Goal: Information Seeking & Learning: Learn about a topic

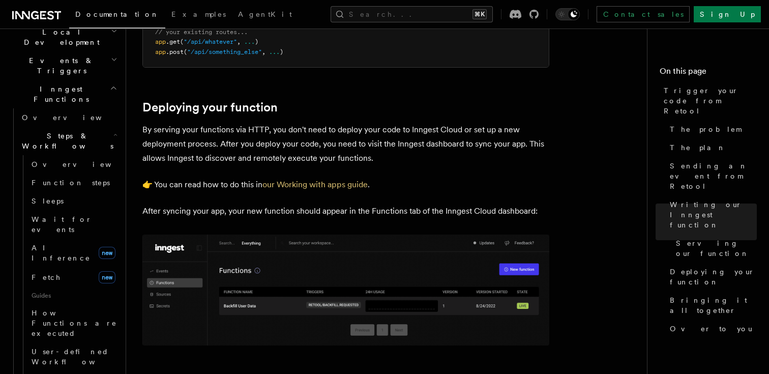
scroll to position [227, 0]
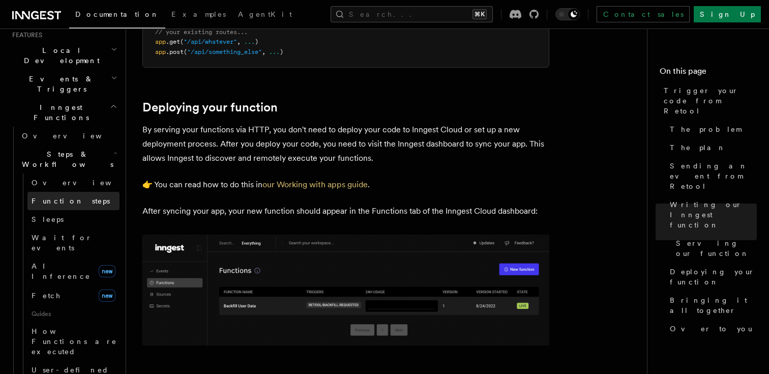
click at [67, 197] on span "Function steps" at bounding box center [71, 201] width 78 height 8
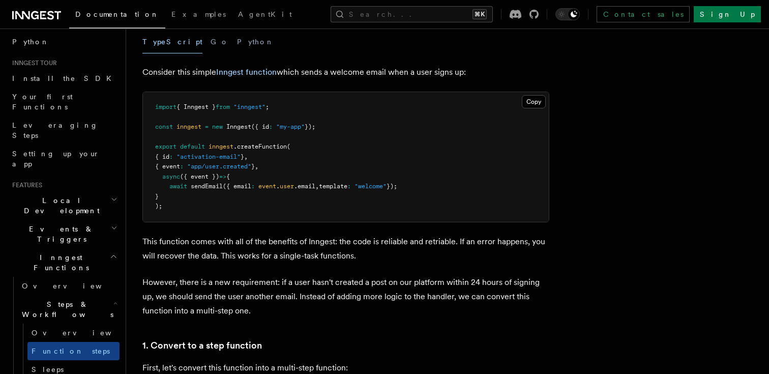
scroll to position [41, 0]
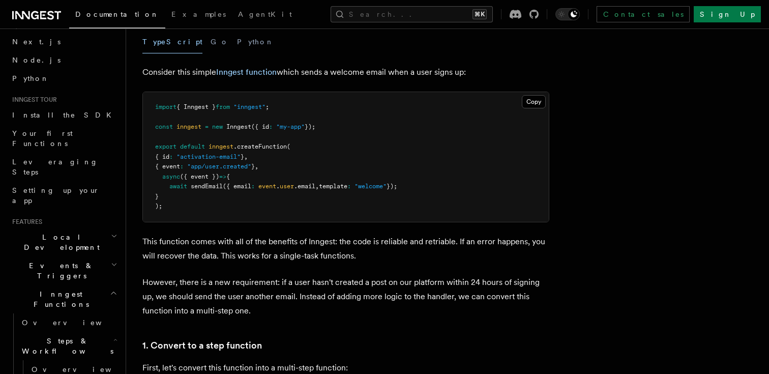
click at [85, 228] on h2 "Local Development" at bounding box center [63, 242] width 111 height 28
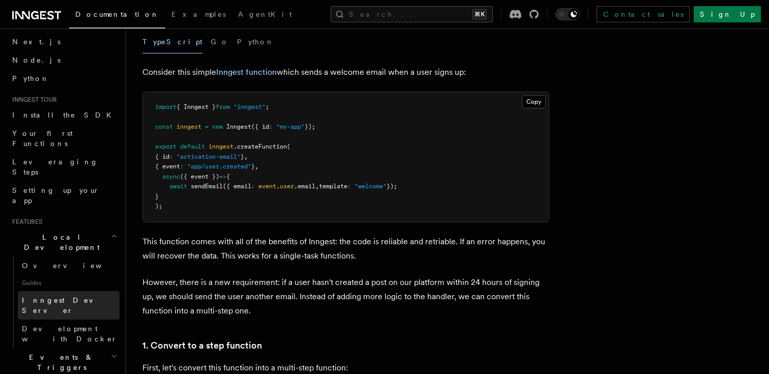
click at [72, 296] on span "Inngest Dev Server" at bounding box center [65, 305] width 87 height 18
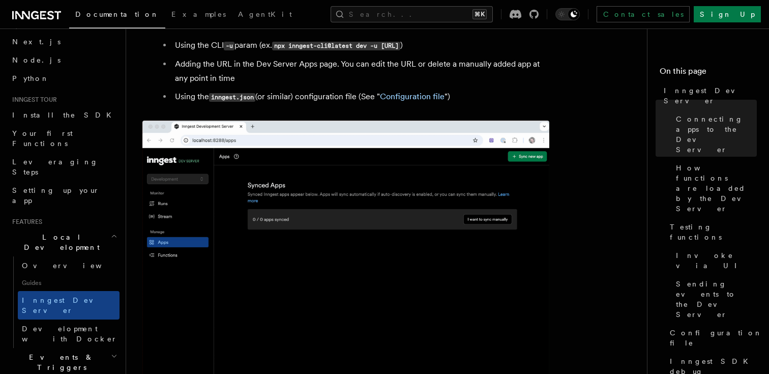
scroll to position [649, 0]
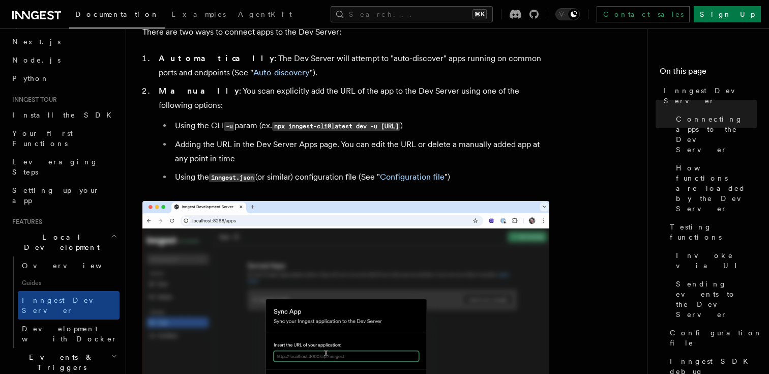
drag, startPoint x: 511, startPoint y: 111, endPoint x: 390, endPoint y: 110, distance: 121.1
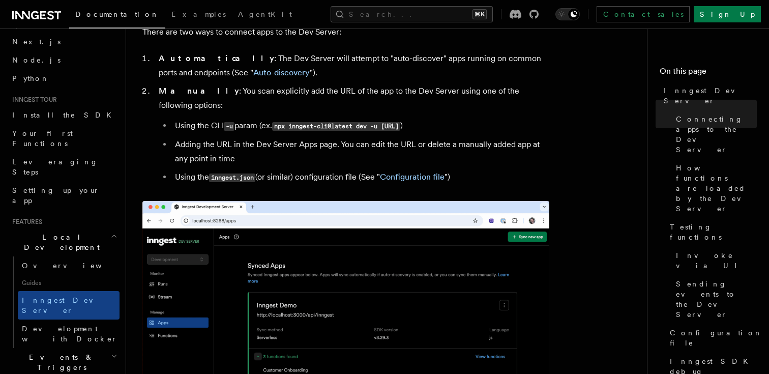
click at [390, 122] on code "npx inngest-cli@latest dev -u http://localhost:3000/api/inngest" at bounding box center [336, 126] width 128 height 9
copy code "http://localhost:3000/api/inngest"
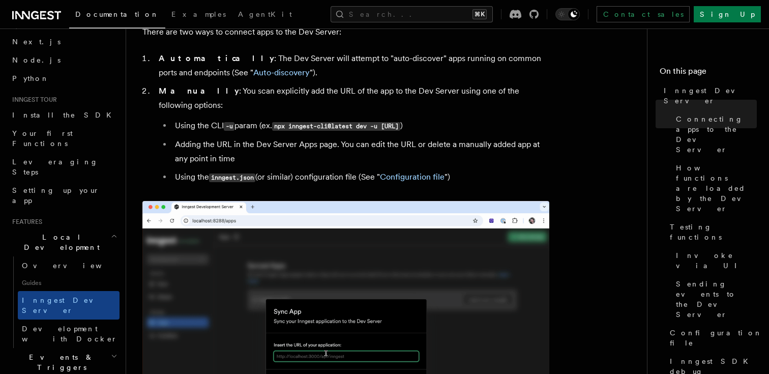
click at [466, 85] on li "Manually : You scan explicitly add the URL of the app to the Dev Server using o…" at bounding box center [353, 134] width 394 height 101
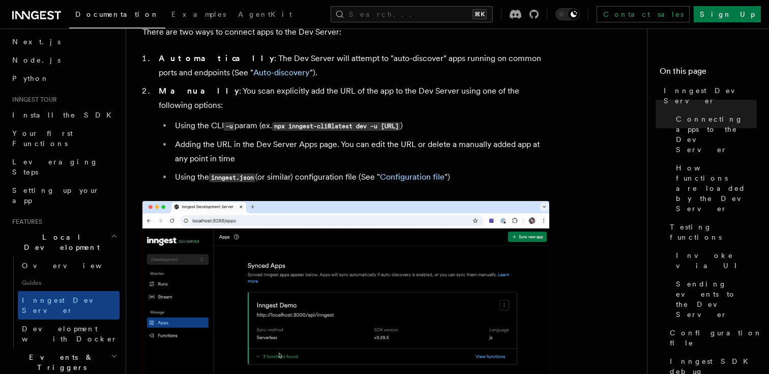
drag, startPoint x: 512, startPoint y: 112, endPoint x: 280, endPoint y: 114, distance: 231.6
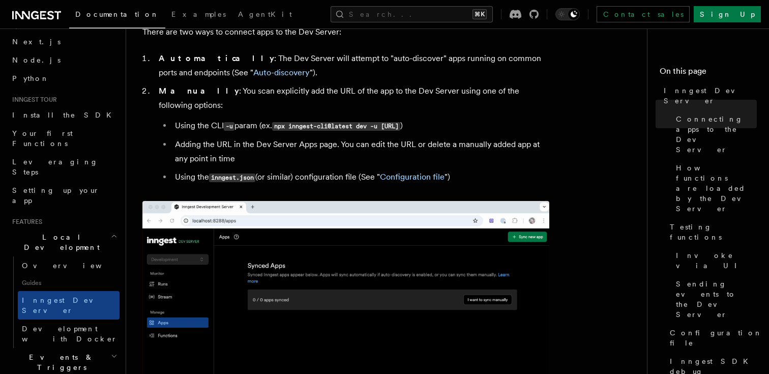
click at [280, 122] on code "npx inngest-cli@latest dev -u http://localhost:3000/api/inngest" at bounding box center [336, 126] width 128 height 9
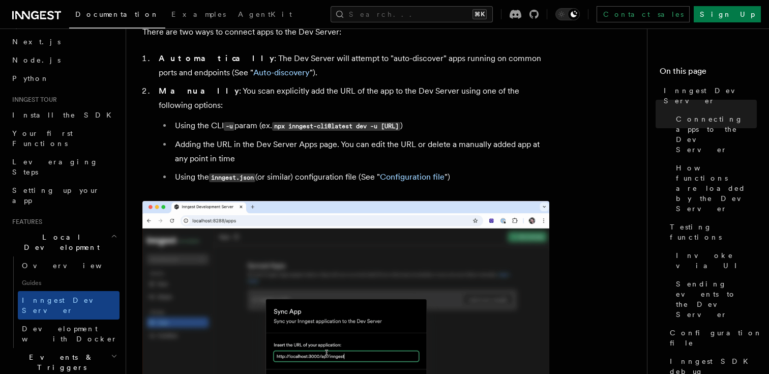
copy code "npx inngest-cli@latest dev -u http://localhost:3000/api/inngest"
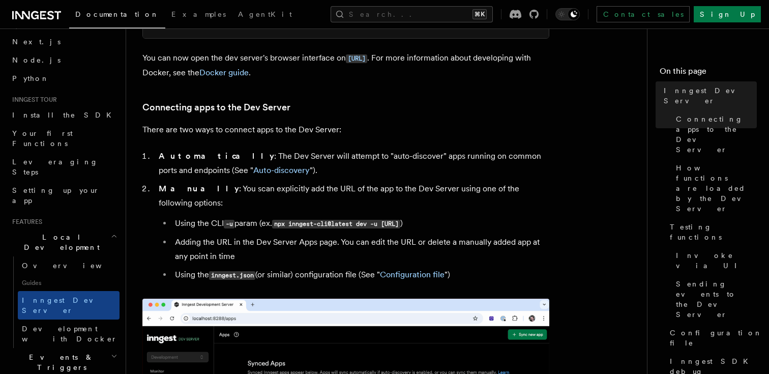
scroll to position [528, 0]
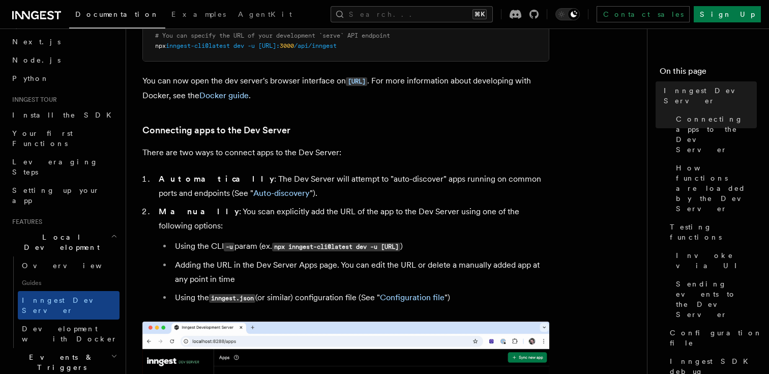
click at [410, 222] on li "Manually : You scan explicitly add the URL of the app to the Dev Server using o…" at bounding box center [353, 255] width 394 height 101
drag, startPoint x: 511, startPoint y: 234, endPoint x: 280, endPoint y: 235, distance: 231.6
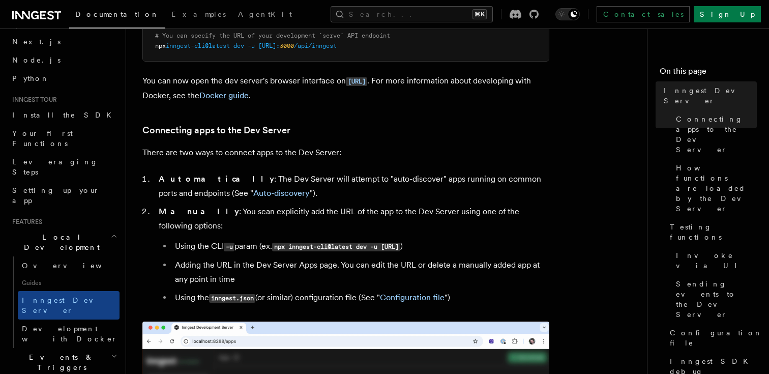
click at [280, 243] on code "npx inngest-cli@latest dev -u http://localhost:3000/api/inngest" at bounding box center [336, 247] width 128 height 9
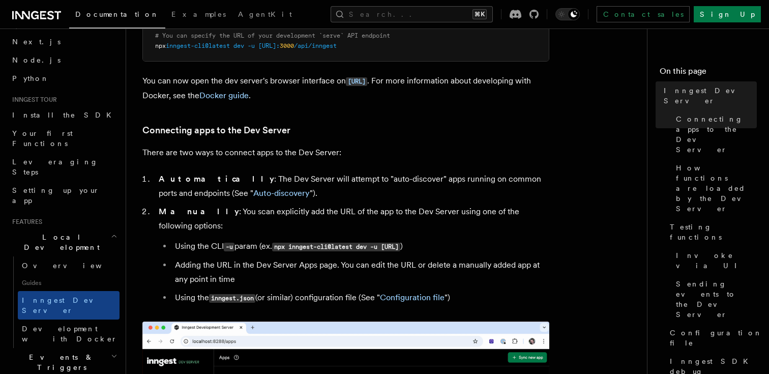
copy code "npx inngest-cli@latest dev -u http://localhost:3000/api/inngest"
click at [535, 100] on p "You can now open the dev server's browser interface on http://localhost:8288 . …" at bounding box center [345, 88] width 407 height 29
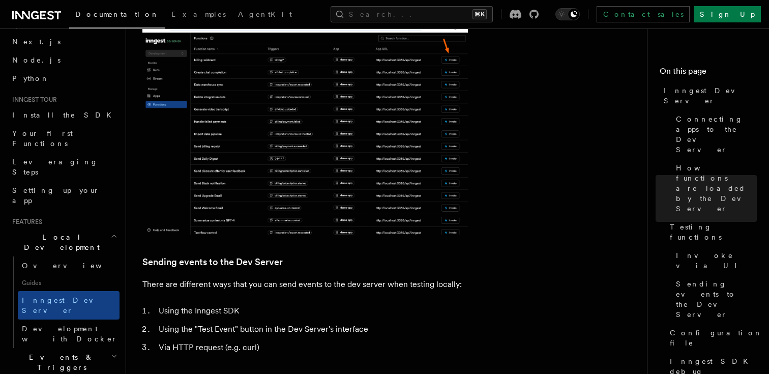
scroll to position [1555, 0]
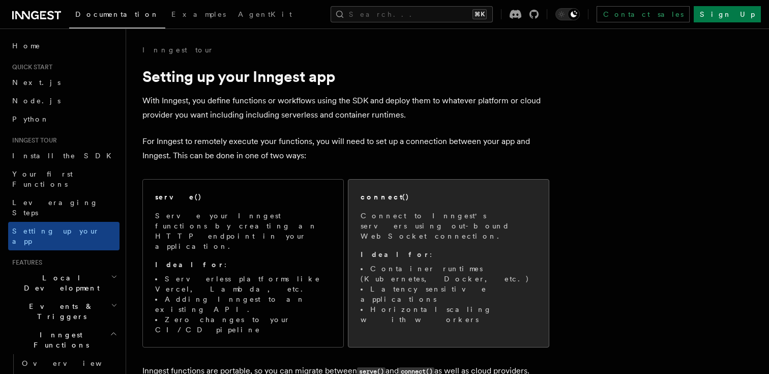
click at [445, 216] on p "Connect to Inngest's servers using out-bound WebSocket connection." at bounding box center [449, 226] width 176 height 31
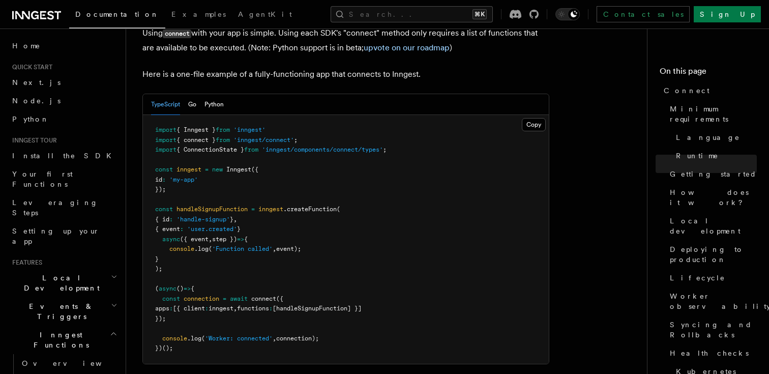
scroll to position [728, 0]
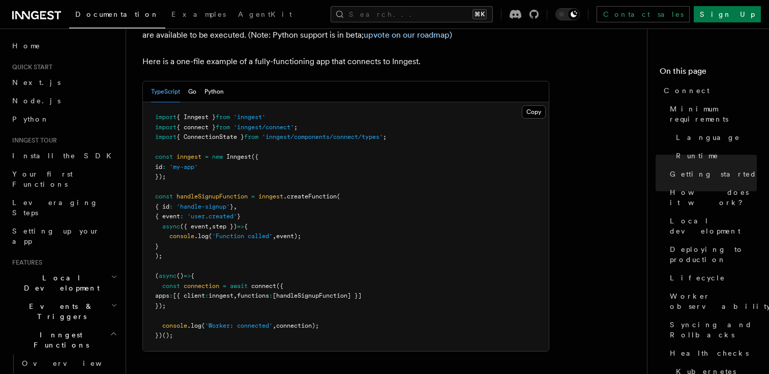
drag, startPoint x: 330, startPoint y: 287, endPoint x: 163, endPoint y: 283, distance: 167.5
click at [163, 283] on pre "import { Inngest } from 'inngest' import { connect } from 'inngest/connect' ; i…" at bounding box center [346, 226] width 406 height 249
copy span "console .log ( 'Worker: connected' , connection);"
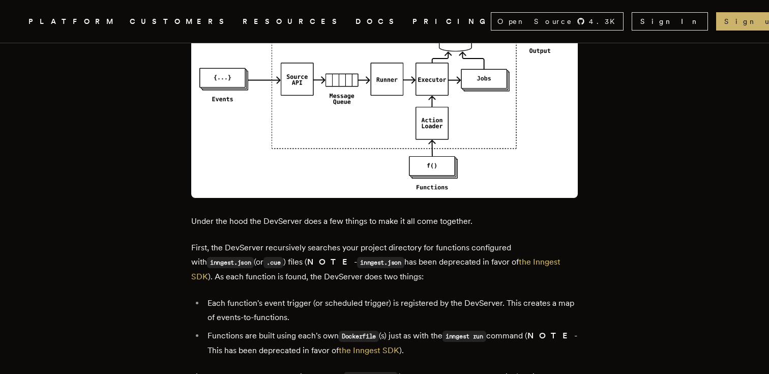
scroll to position [934, 0]
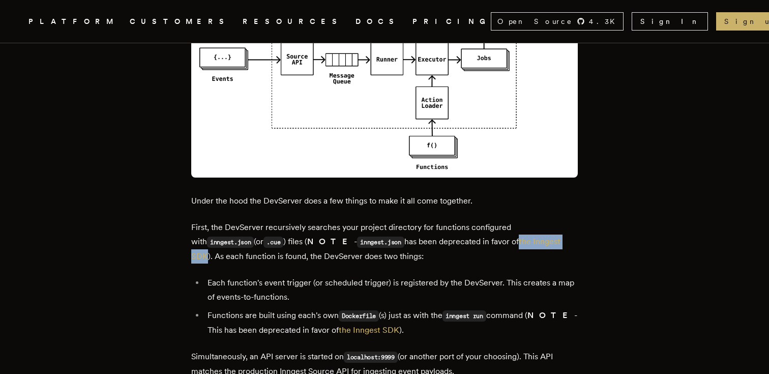
click at [458, 227] on p "First, the DevServer recursively searches your project directory for functions …" at bounding box center [384, 241] width 387 height 43
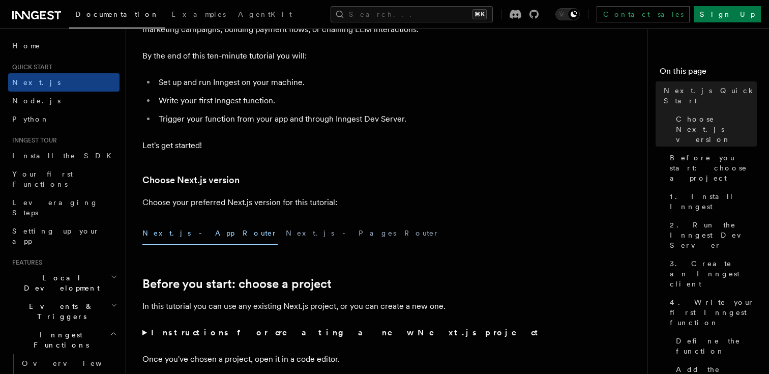
scroll to position [270, 0]
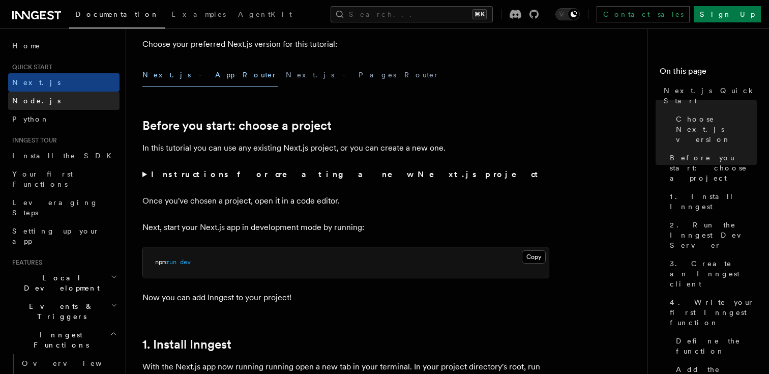
click at [75, 98] on link "Node.js" at bounding box center [63, 101] width 111 height 18
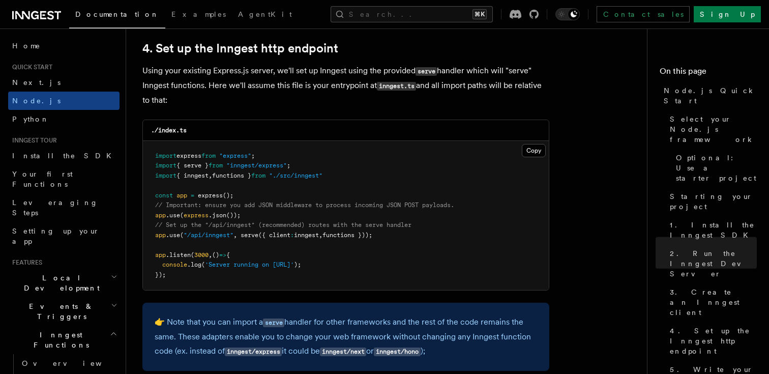
scroll to position [1547, 0]
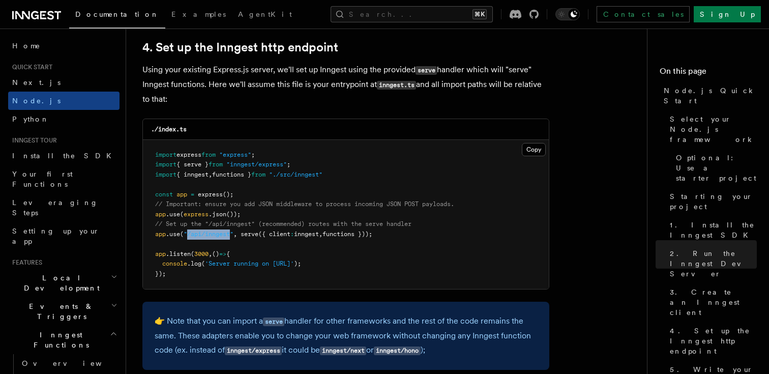
drag, startPoint x: 234, startPoint y: 238, endPoint x: 188, endPoint y: 237, distance: 45.8
click at [188, 237] on span ""/api/inngest"" at bounding box center [209, 234] width 50 height 7
copy span "/api/inngest"
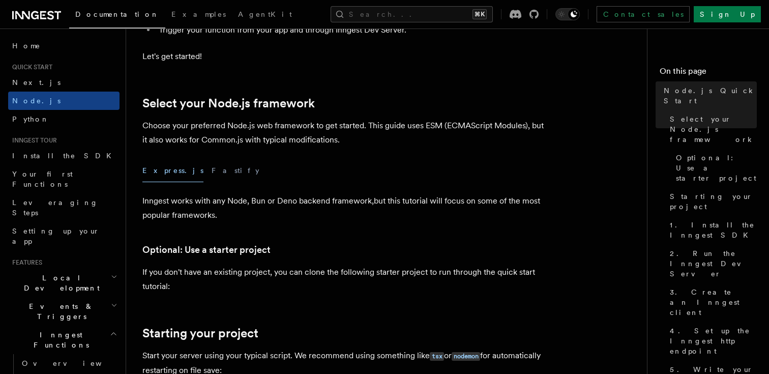
scroll to position [264, 0]
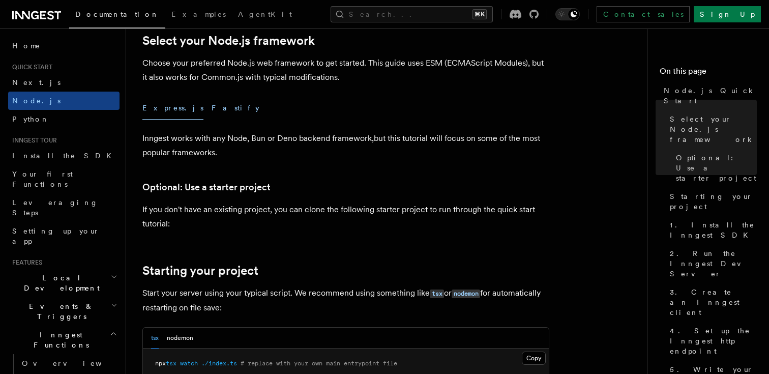
click at [212, 105] on button "Fastify" at bounding box center [236, 108] width 48 height 23
click at [162, 105] on button "Express.js" at bounding box center [172, 108] width 61 height 23
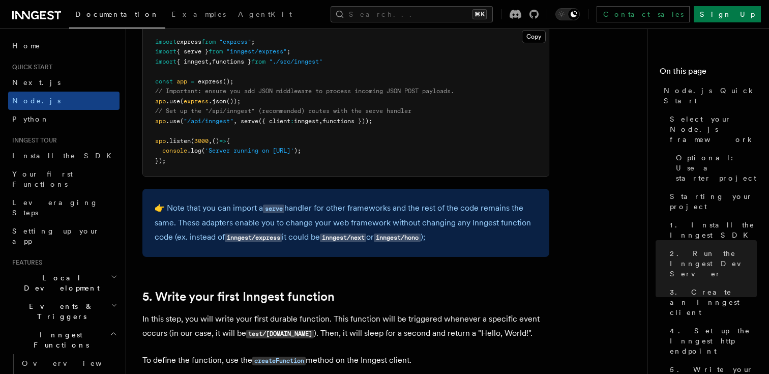
scroll to position [1637, 0]
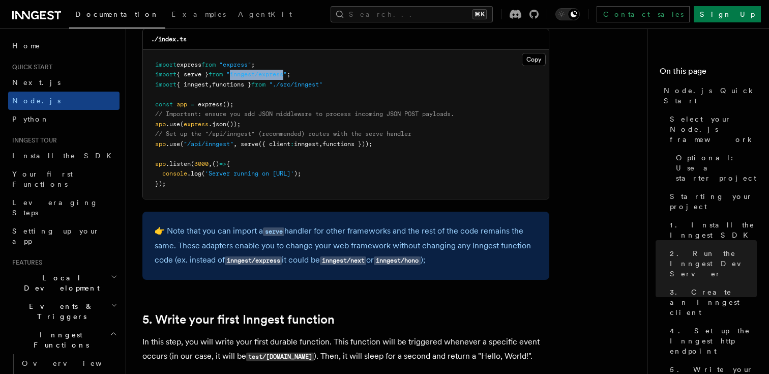
drag, startPoint x: 294, startPoint y: 77, endPoint x: 239, endPoint y: 75, distance: 54.5
click at [239, 75] on span ""inngest/express"" at bounding box center [256, 74] width 61 height 7
copy span "inngest/express"
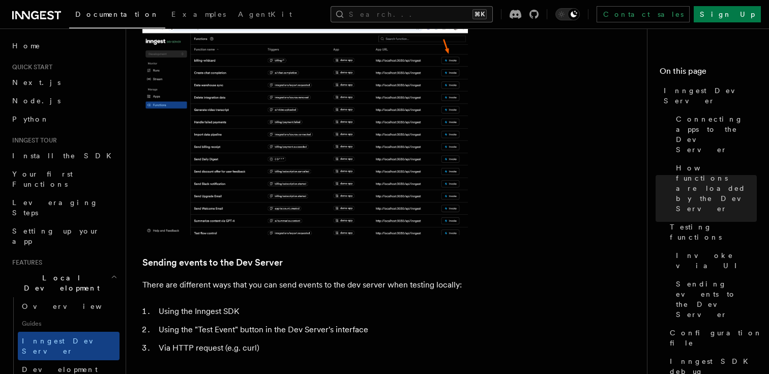
scroll to position [41, 0]
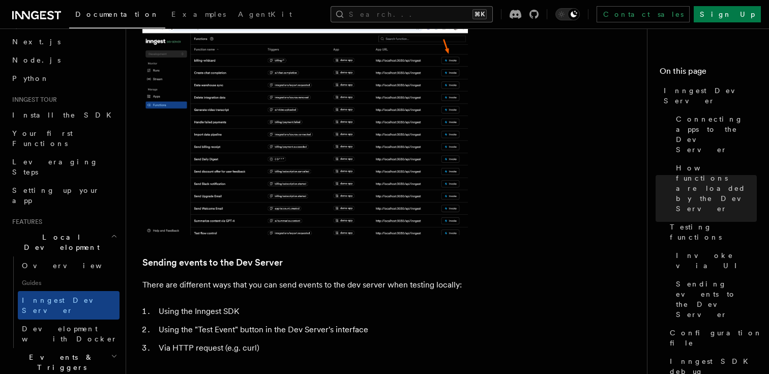
click at [403, 17] on button "Search... ⌘K" at bounding box center [412, 14] width 162 height 16
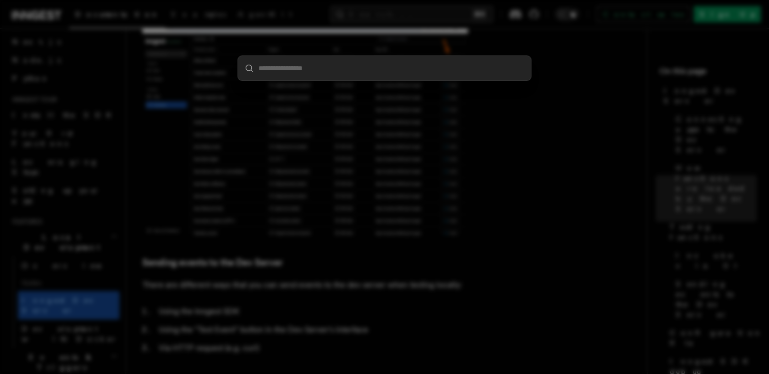
type input "*********"
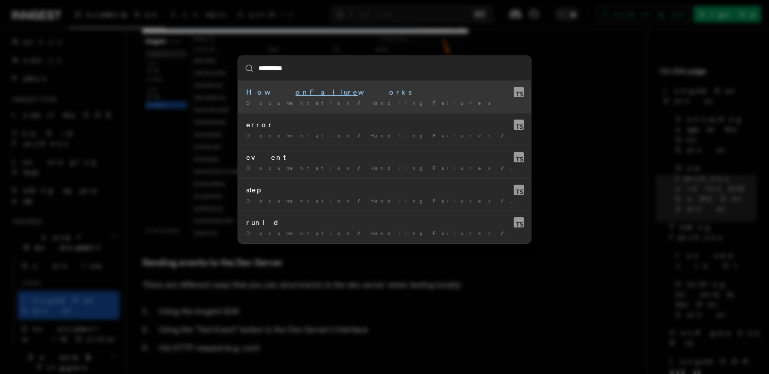
click at [312, 92] on div "How onFailure works" at bounding box center [384, 92] width 277 height 10
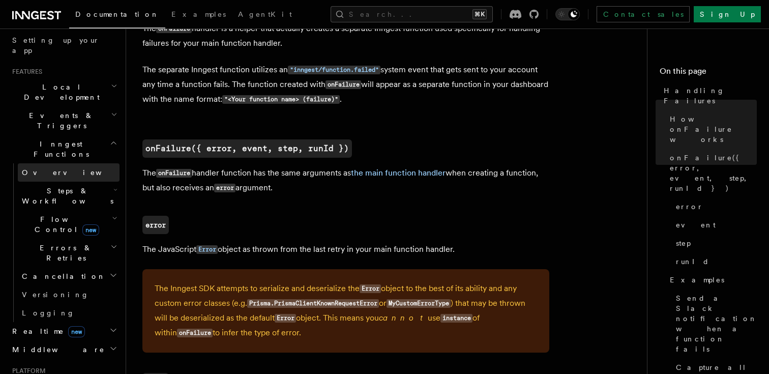
scroll to position [261, 0]
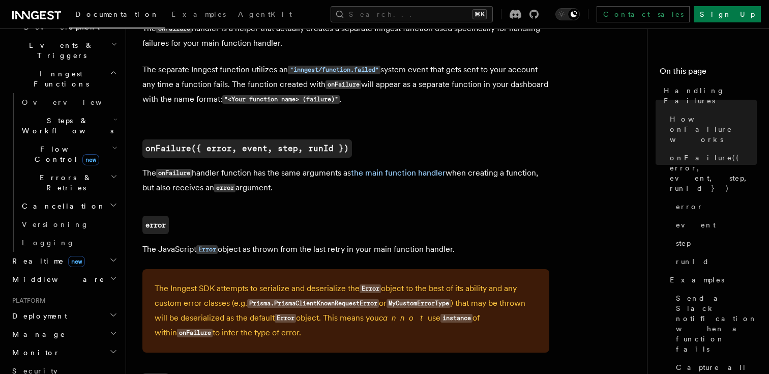
click at [106, 325] on h2 "Manage" at bounding box center [63, 334] width 111 height 18
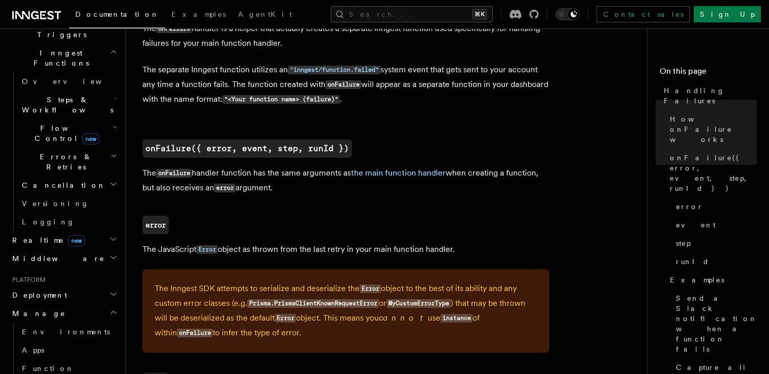
scroll to position [282, 0]
click at [98, 285] on h2 "Deployment" at bounding box center [63, 294] width 111 height 18
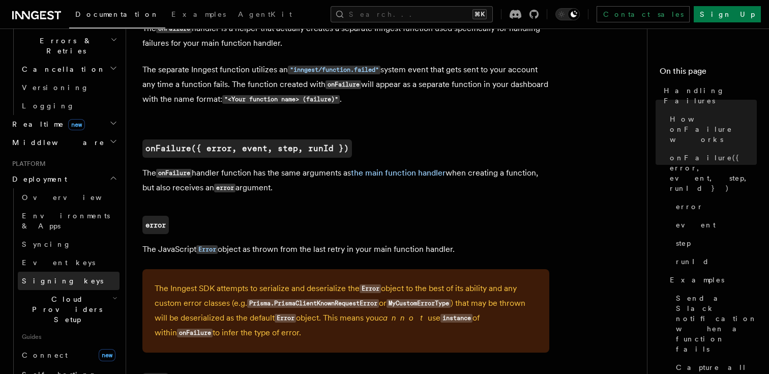
scroll to position [433, 0]
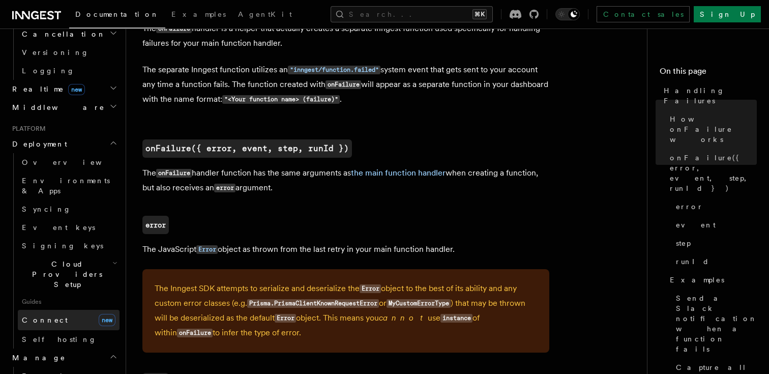
click at [71, 310] on link "Connect new" at bounding box center [69, 320] width 102 height 20
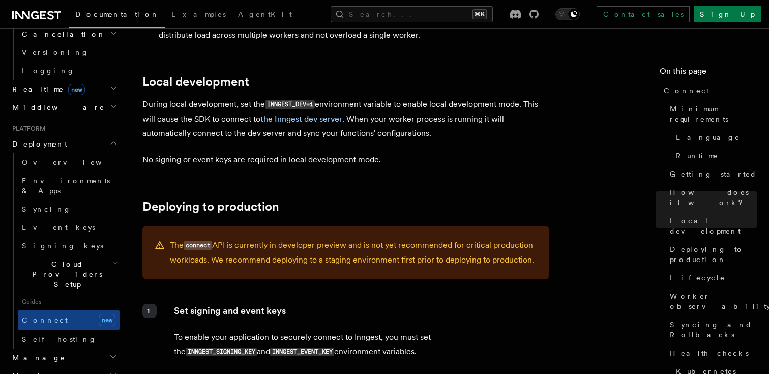
scroll to position [1269, 0]
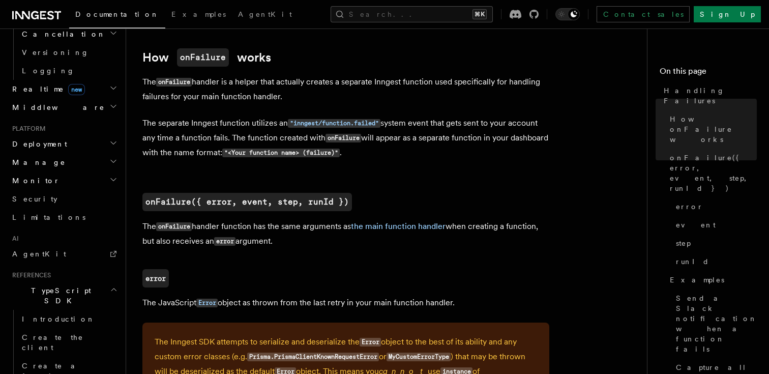
scroll to position [485, 0]
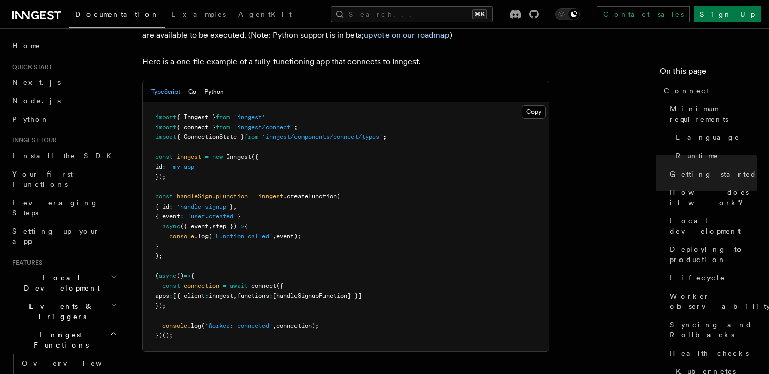
click at [526, 140] on pre "import { Inngest } from 'inngest' import { connect } from 'inngest/connect' ; i…" at bounding box center [346, 226] width 406 height 249
click at [392, 14] on button "Search... ⌘K" at bounding box center [412, 14] width 162 height 16
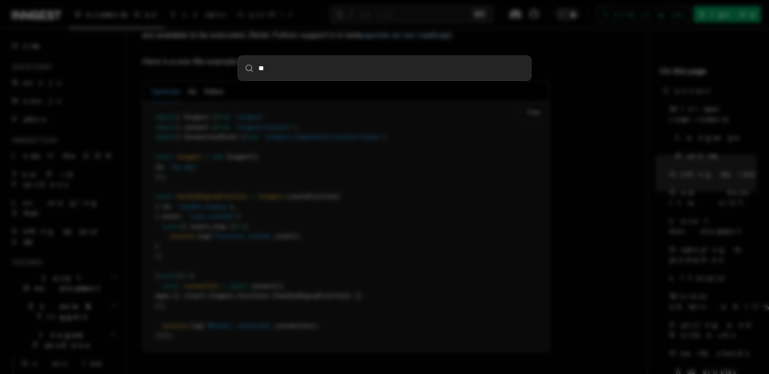
type input "***"
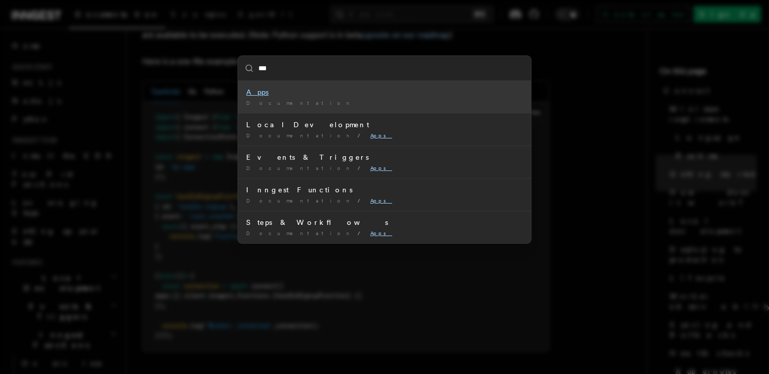
click at [322, 89] on div "Apps" at bounding box center [384, 92] width 277 height 10
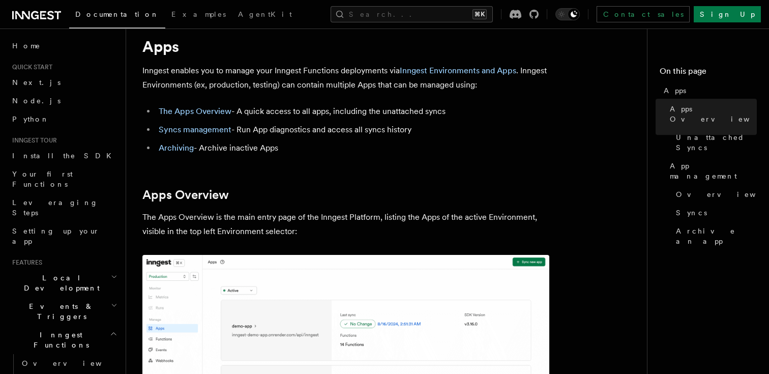
scroll to position [13, 0]
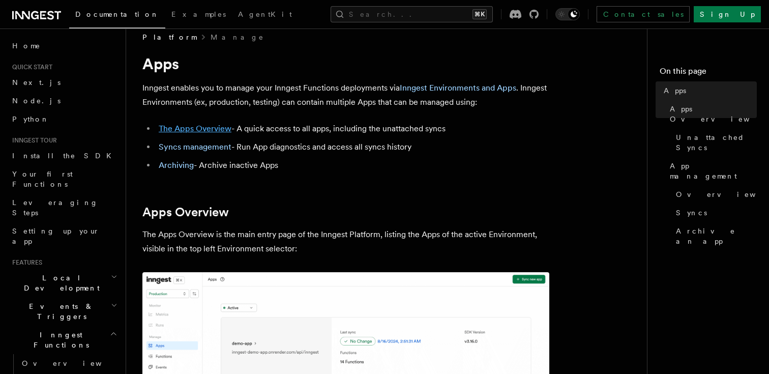
click at [225, 126] on link "The Apps Overview" at bounding box center [195, 129] width 73 height 10
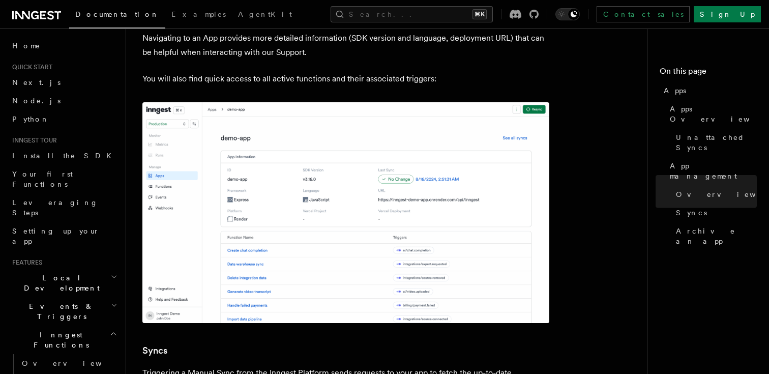
scroll to position [680, 0]
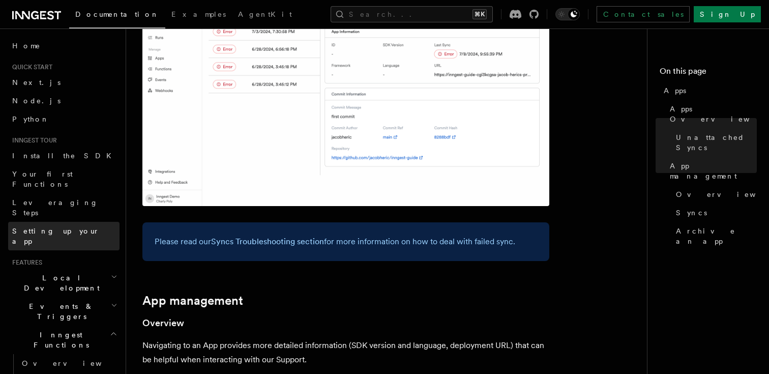
click at [73, 227] on span "Setting up your app" at bounding box center [56, 236] width 88 height 18
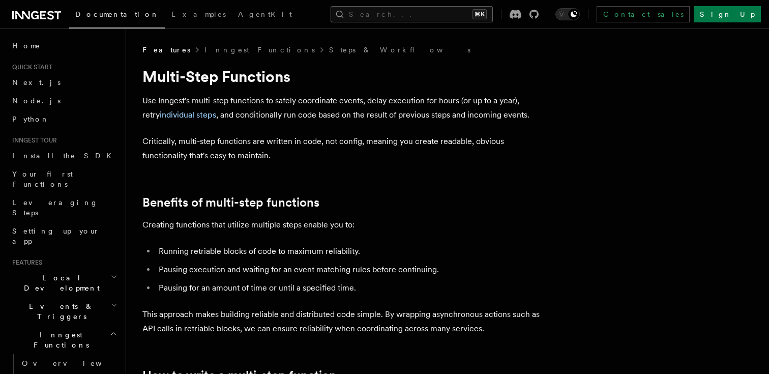
click at [408, 14] on button "Search... ⌘K" at bounding box center [412, 14] width 162 height 16
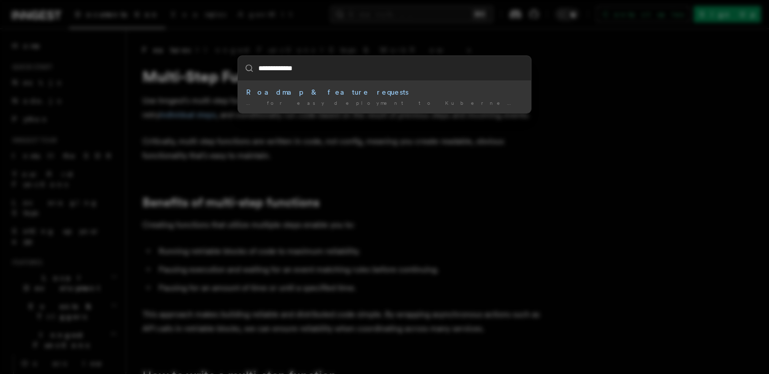
type input "**********"
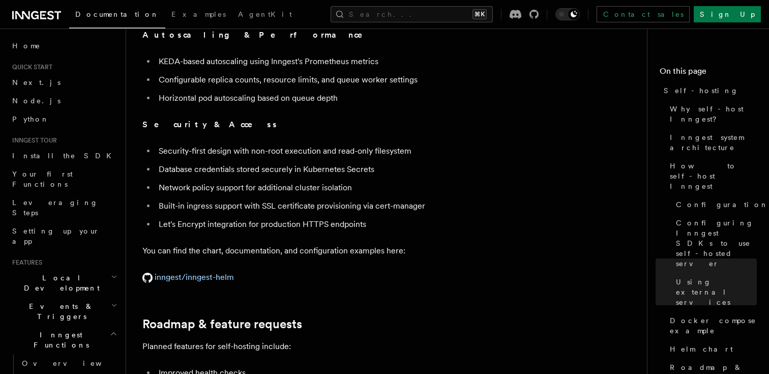
scroll to position [3903, 0]
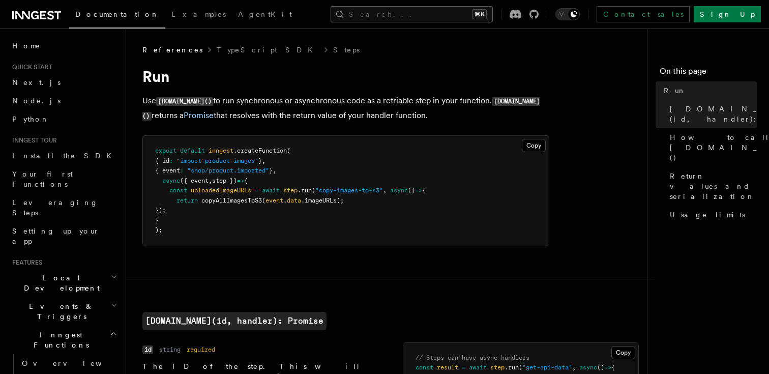
click at [421, 17] on button "Search... ⌘K" at bounding box center [412, 14] width 162 height 16
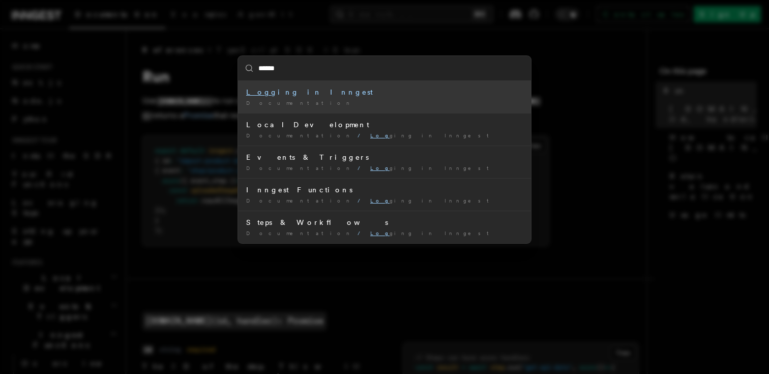
type input "*******"
click at [361, 91] on div "Logging in Inngest" at bounding box center [384, 92] width 277 height 10
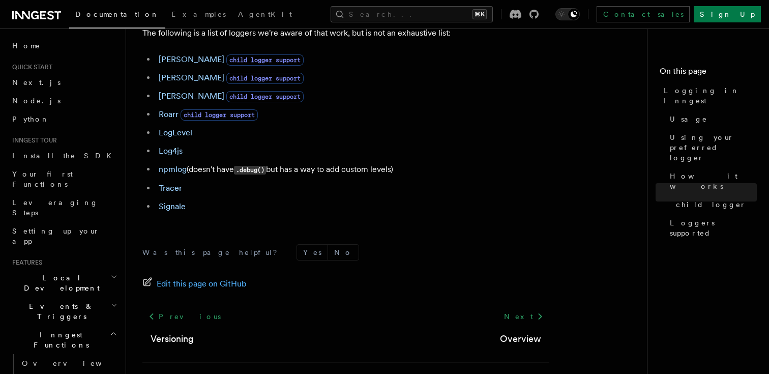
scroll to position [1513, 0]
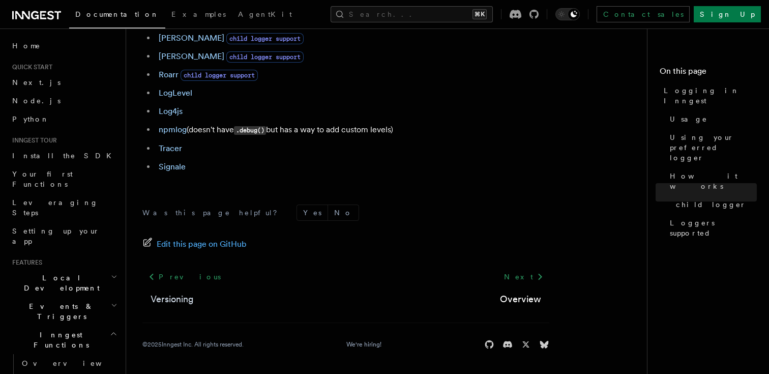
click at [184, 297] on link "Versioning" at bounding box center [172, 299] width 43 height 14
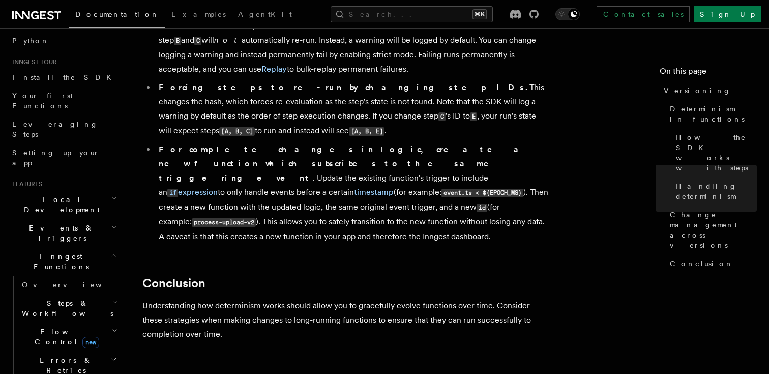
scroll to position [90, 0]
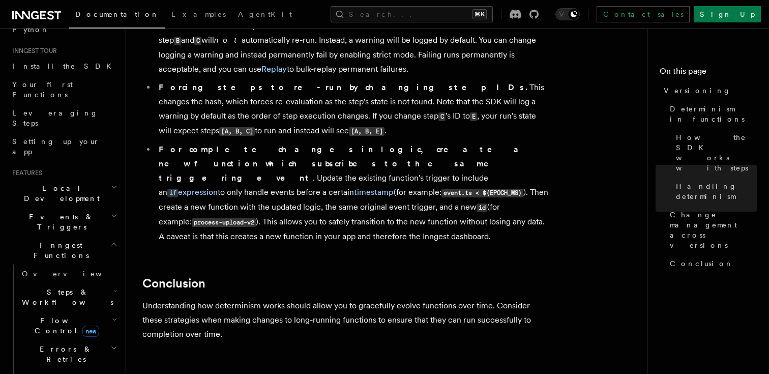
click at [79, 287] on span "Steps & Workflows" at bounding box center [66, 297] width 96 height 20
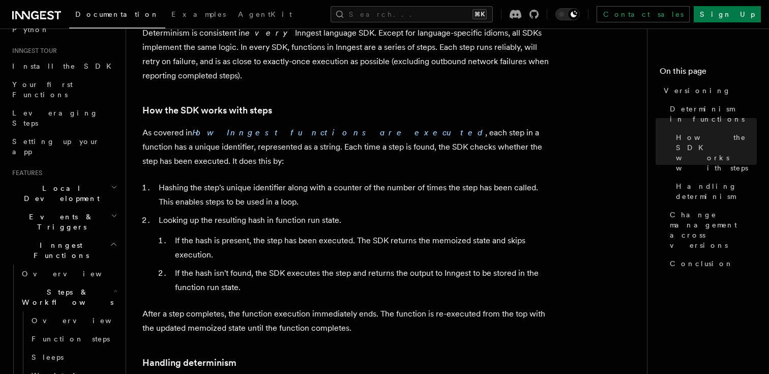
scroll to position [100, 0]
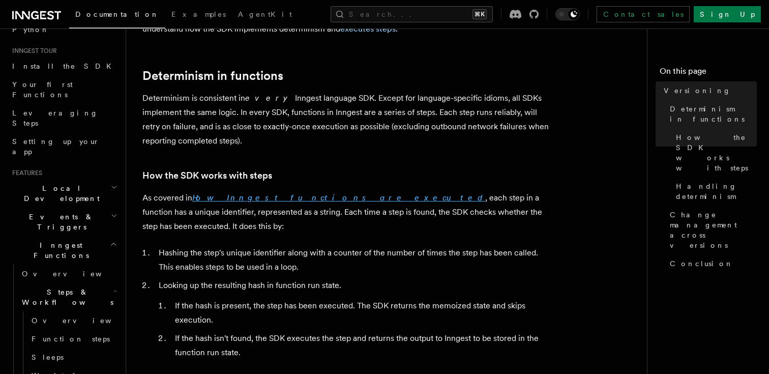
click at [256, 202] on em "How Inngest functions are executed" at bounding box center [338, 198] width 293 height 10
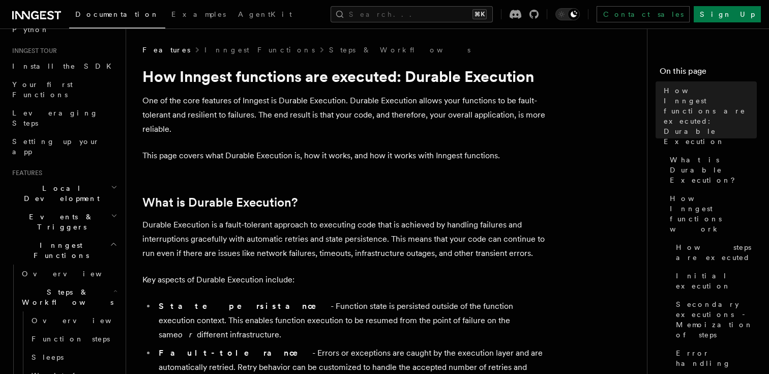
scroll to position [69, 0]
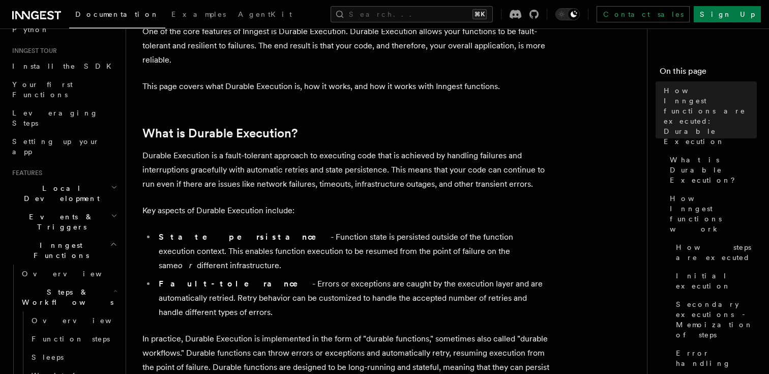
click at [329, 236] on li "State persistance - Function state is persisted outside of the function executi…" at bounding box center [353, 251] width 394 height 43
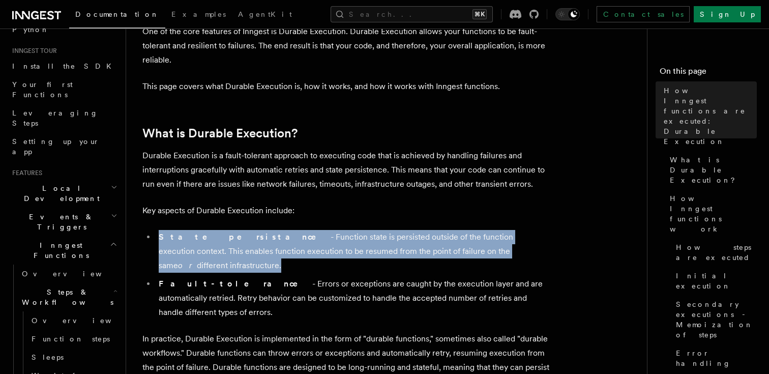
click at [329, 236] on li "State persistance - Function state is persisted outside of the function executi…" at bounding box center [353, 251] width 394 height 43
click at [329, 252] on li "State persistance - Function state is persisted outside of the function executi…" at bounding box center [353, 251] width 394 height 43
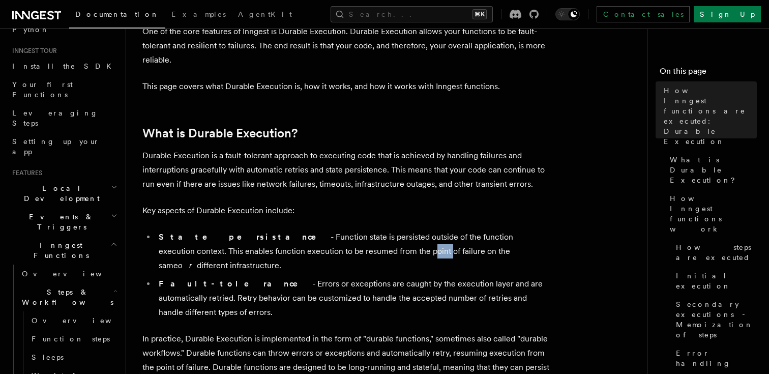
click at [329, 252] on li "State persistance - Function state is persisted outside of the function executi…" at bounding box center [353, 251] width 394 height 43
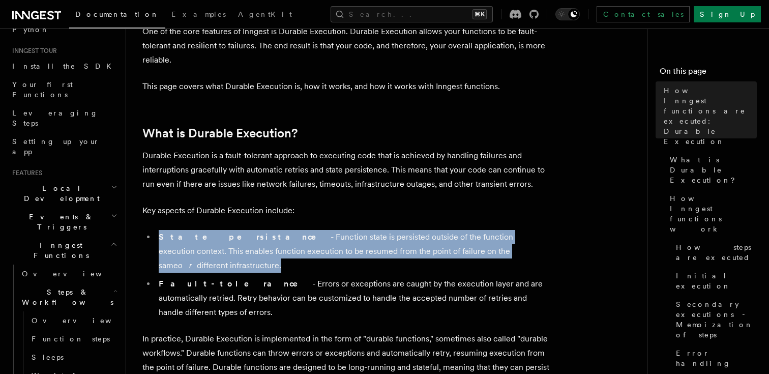
click at [329, 252] on li "State persistance - Function state is persisted outside of the function executi…" at bounding box center [353, 251] width 394 height 43
click at [326, 239] on li "State persistance - Function state is persisted outside of the function executi…" at bounding box center [353, 251] width 394 height 43
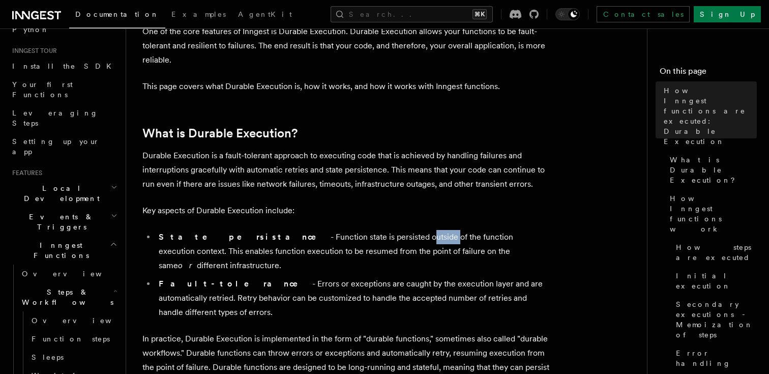
click at [326, 239] on li "State persistance - Function state is persisted outside of the function executi…" at bounding box center [353, 251] width 394 height 43
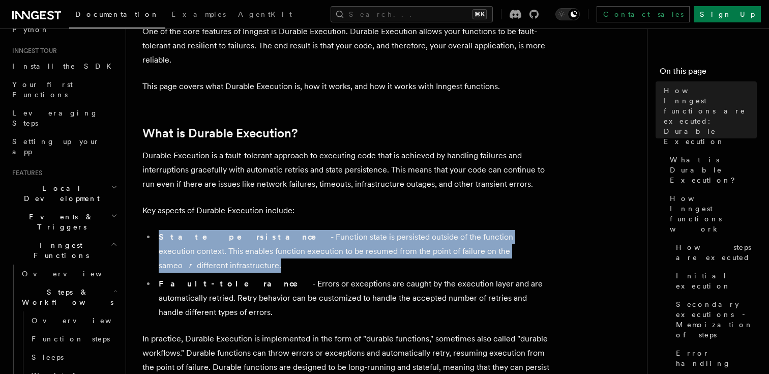
click at [326, 239] on li "State persistance - Function state is persisted outside of the function executi…" at bounding box center [353, 251] width 394 height 43
click at [328, 253] on li "State persistance - Function state is persisted outside of the function executi…" at bounding box center [353, 251] width 394 height 43
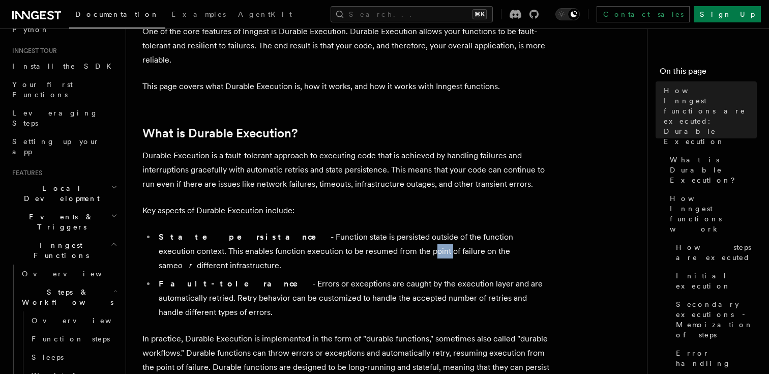
click at [328, 253] on li "State persistance - Function state is persisted outside of the function executi…" at bounding box center [353, 251] width 394 height 43
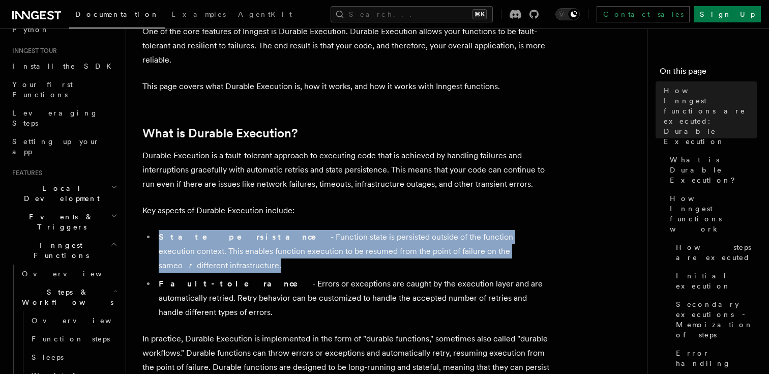
click at [328, 253] on li "State persistance - Function state is persisted outside of the function executi…" at bounding box center [353, 251] width 394 height 43
click at [328, 237] on li "State persistance - Function state is persisted outside of the function executi…" at bounding box center [353, 251] width 394 height 43
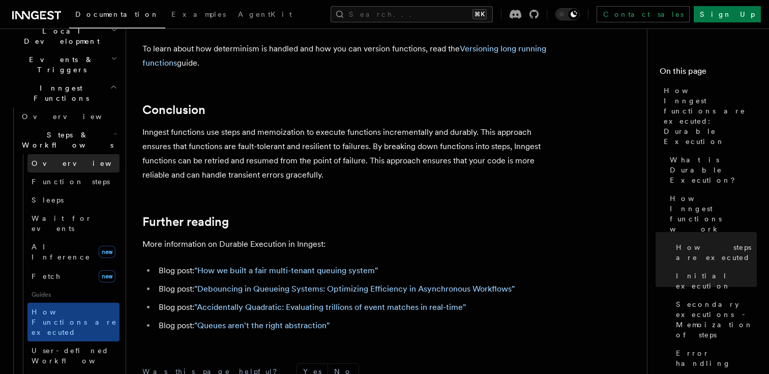
scroll to position [248, 0]
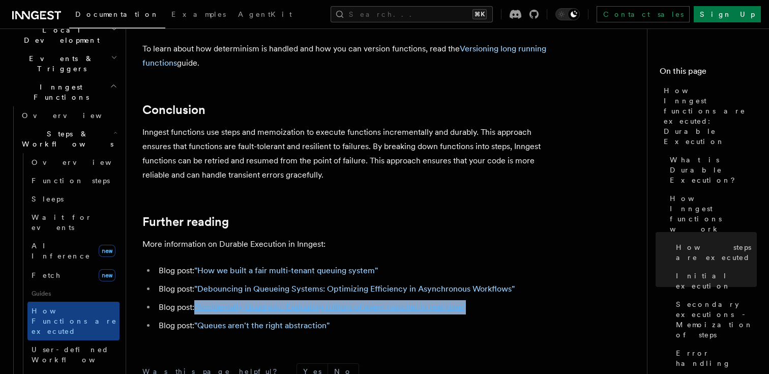
click at [305, 302] on link ""Accidentally Quadratic: Evaluating trillions of event matches in real-time"" at bounding box center [330, 307] width 272 height 10
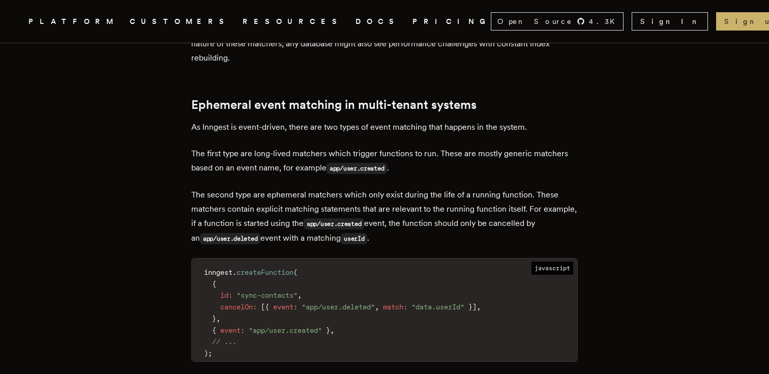
scroll to position [1042, 0]
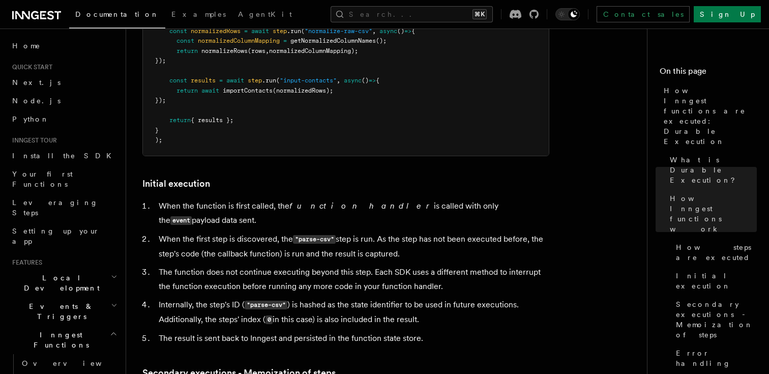
scroll to position [1122, 0]
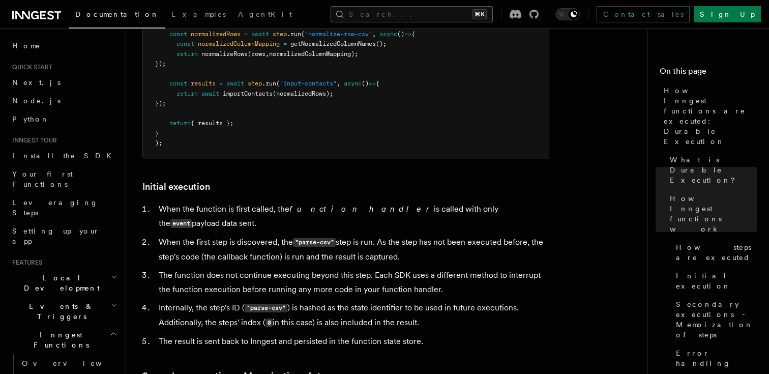
click at [412, 12] on button "Search... ⌘K" at bounding box center [412, 14] width 162 height 16
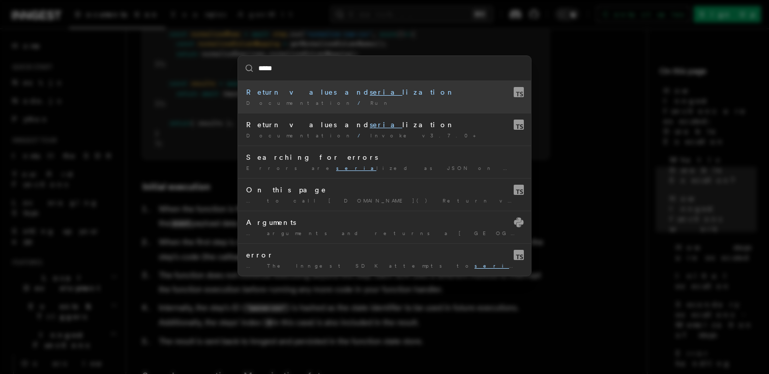
type input "******"
click at [374, 92] on div "Return values and serial ization" at bounding box center [384, 92] width 277 height 10
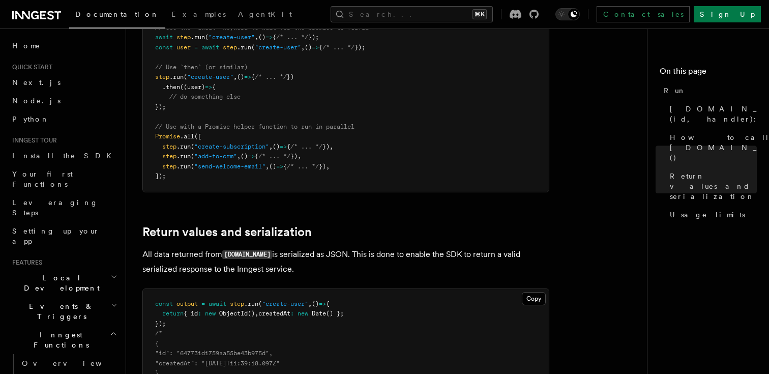
scroll to position [632, 0]
